Goal: Check status: Check status

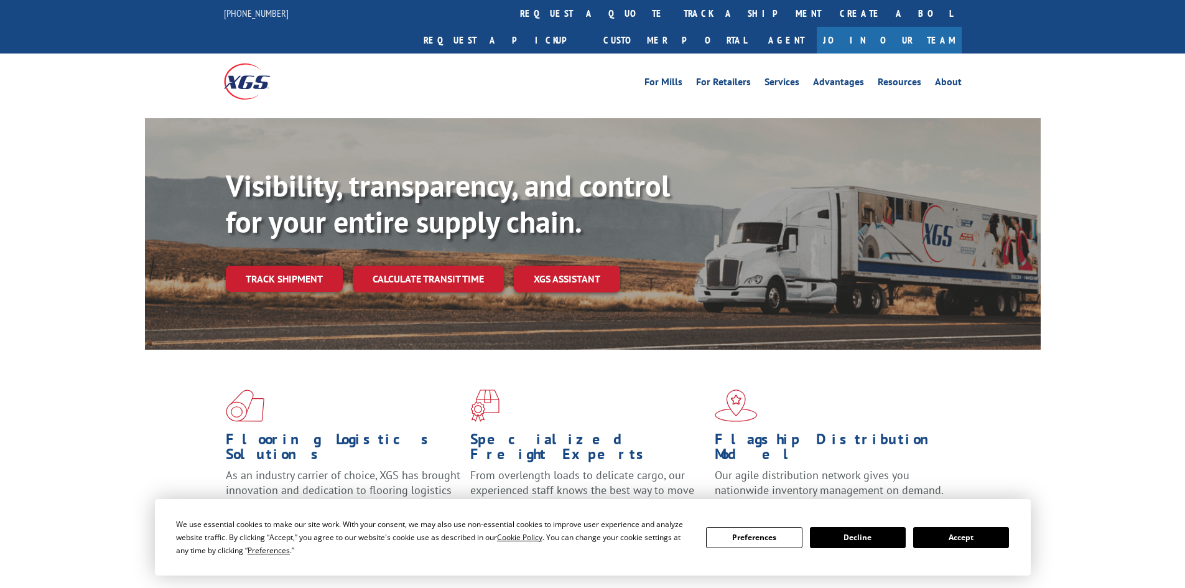
click at [278, 266] on link "Track shipment" at bounding box center [284, 279] width 117 height 26
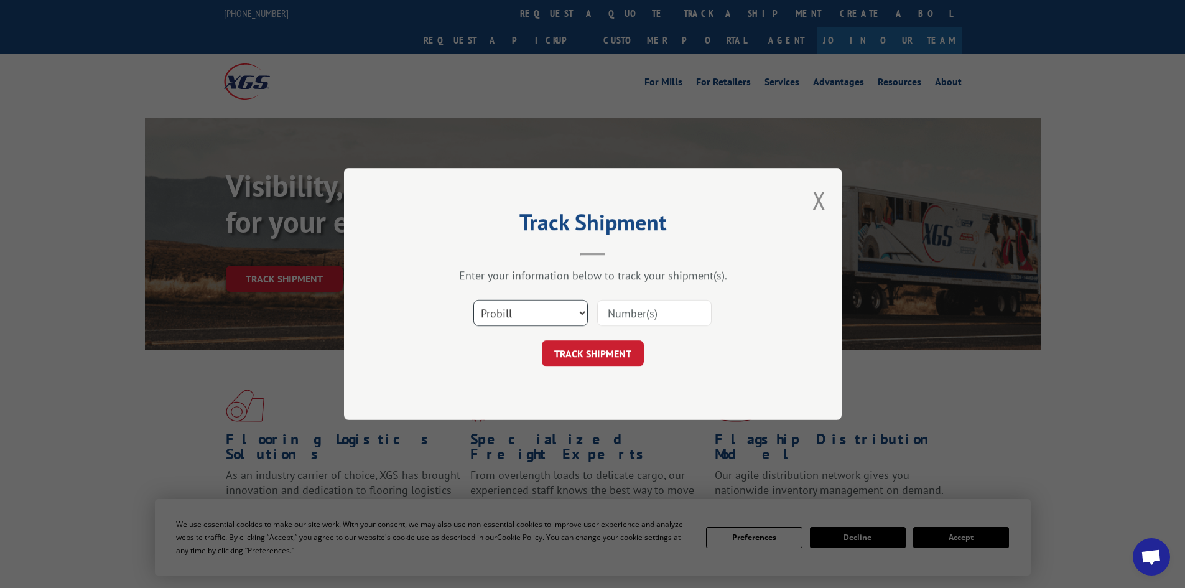
click at [568, 311] on select "Select category... Probill BOL PO" at bounding box center [530, 313] width 114 height 26
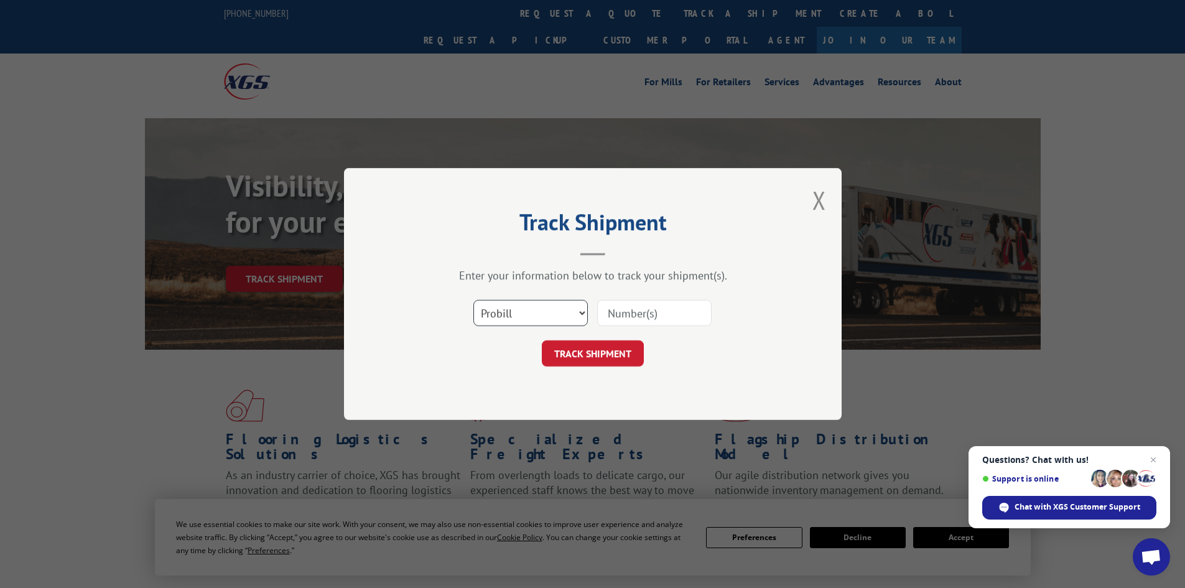
select select "bol"
click at [473, 300] on select "Select category... Probill BOL PO" at bounding box center [530, 313] width 114 height 26
click at [652, 312] on input at bounding box center [654, 313] width 114 height 26
type input "2873248"
drag, startPoint x: 603, startPoint y: 355, endPoint x: 602, endPoint y: 348, distance: 7.5
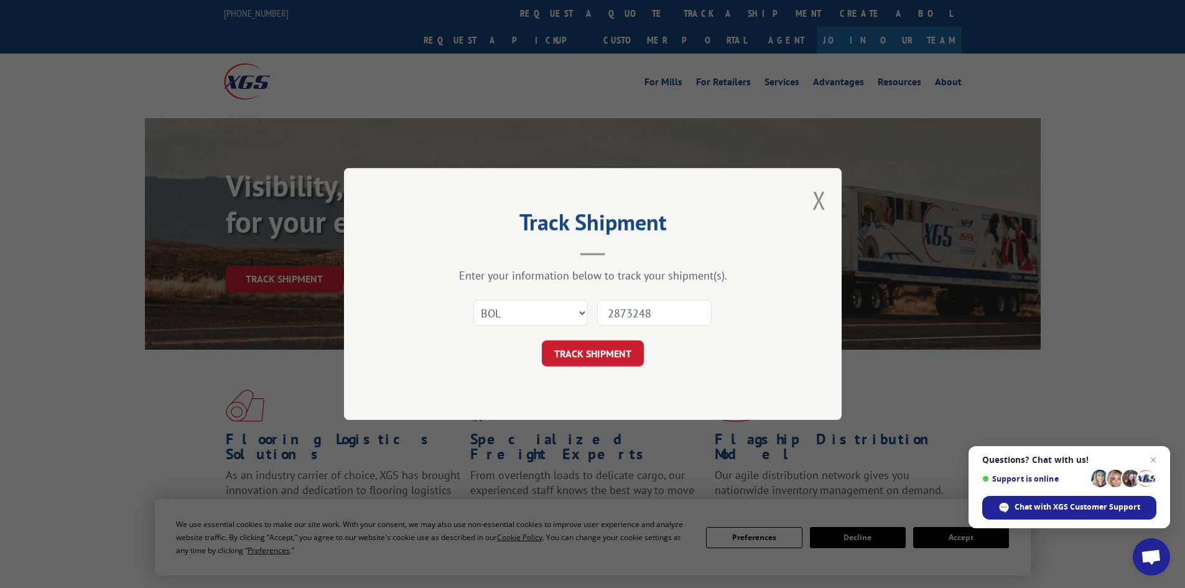
click at [603, 353] on button "TRACK SHIPMENT" at bounding box center [593, 353] width 102 height 26
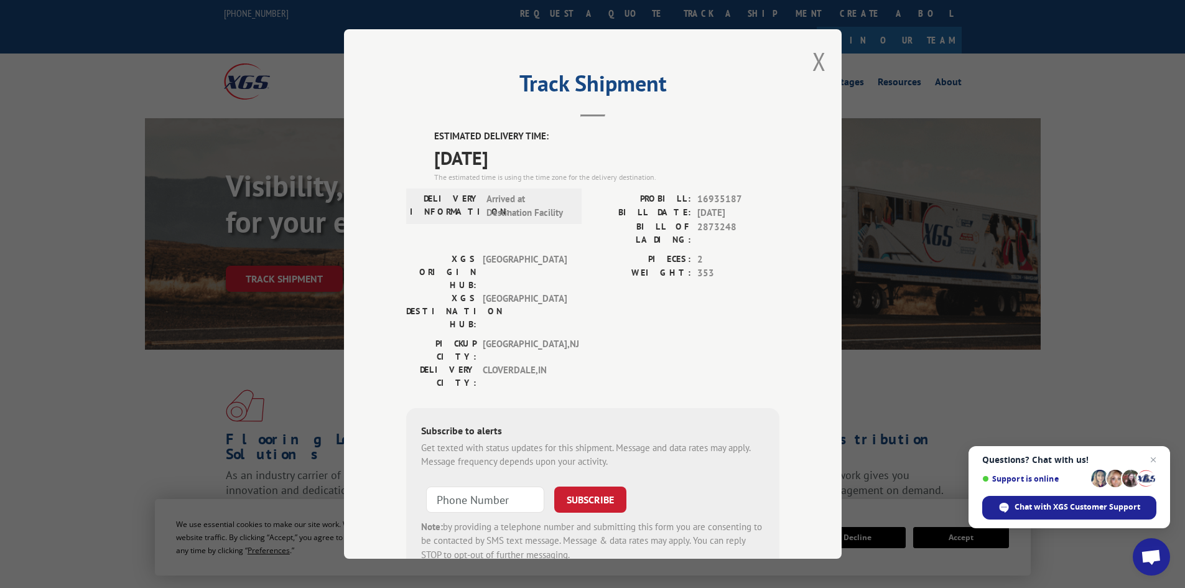
drag, startPoint x: 436, startPoint y: 161, endPoint x: 562, endPoint y: 162, distance: 125.6
click at [562, 162] on span "[DATE]" at bounding box center [606, 158] width 345 height 28
click at [813, 56] on button "Close modal" at bounding box center [819, 61] width 14 height 33
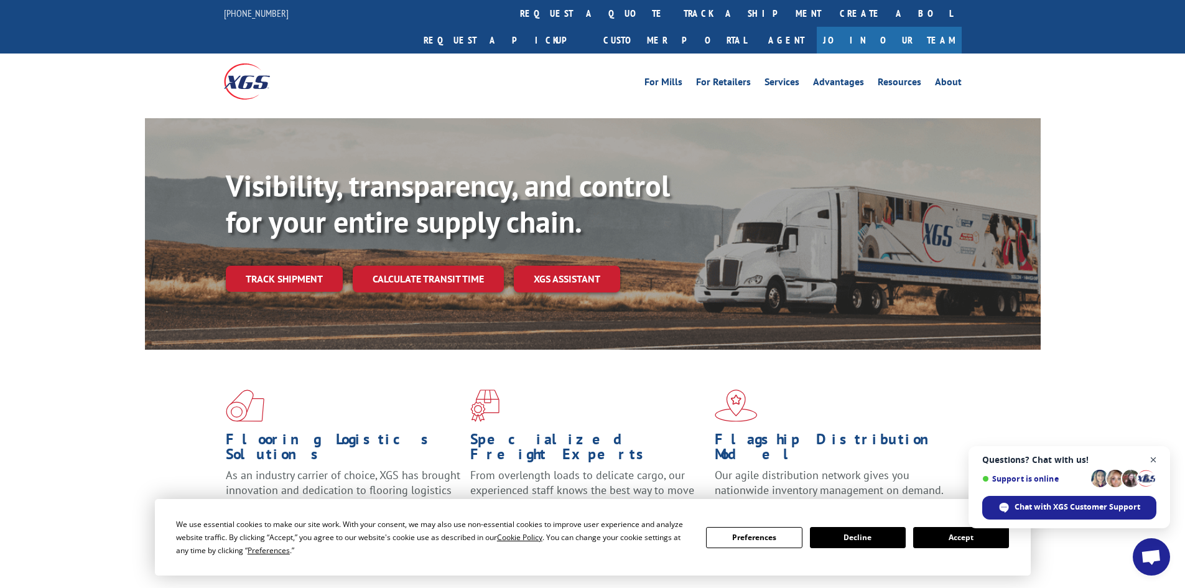
click at [1159, 461] on span "Close chat" at bounding box center [1154, 460] width 16 height 16
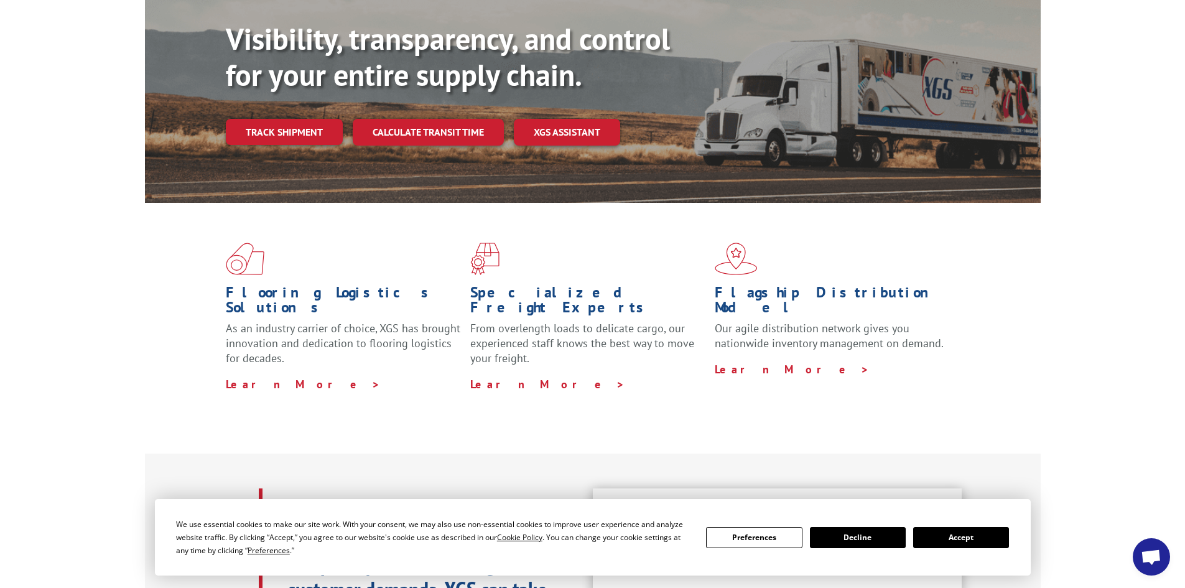
scroll to position [187, 0]
